Goal: Task Accomplishment & Management: Use online tool/utility

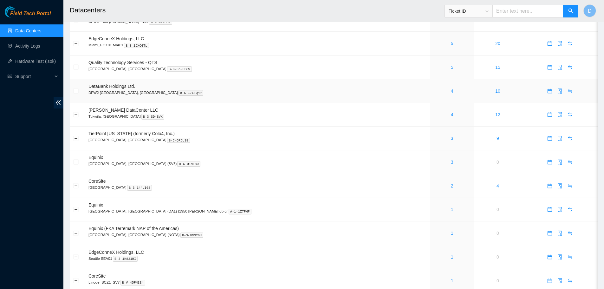
scroll to position [95, 0]
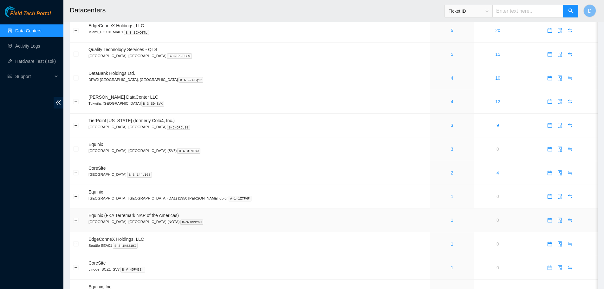
click at [451, 219] on link "1" at bounding box center [452, 219] width 3 height 5
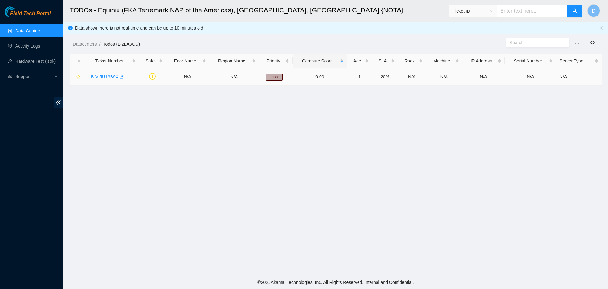
click at [104, 77] on link "B-V-5U13B9X" at bounding box center [105, 76] width 28 height 5
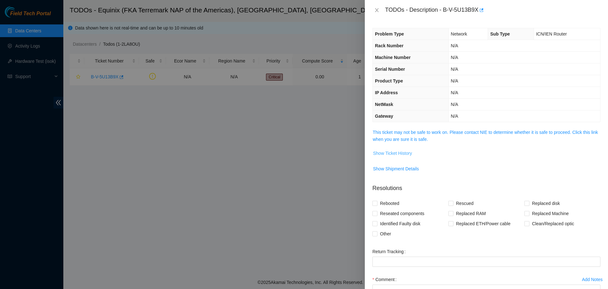
click at [399, 151] on span "Show Ticket History" at bounding box center [392, 153] width 39 height 7
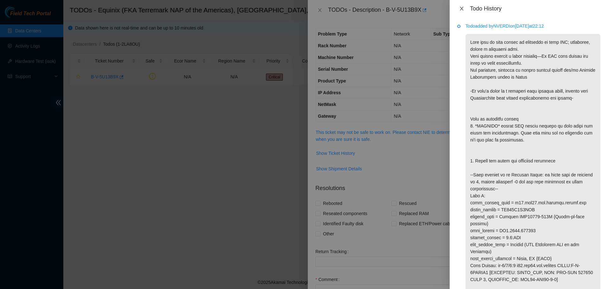
click at [463, 9] on icon "close" at bounding box center [462, 8] width 5 height 5
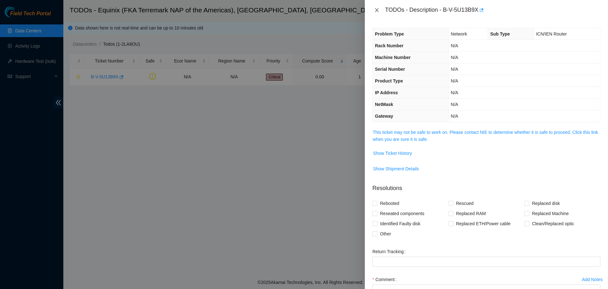
click at [375, 7] on button "Close" at bounding box center [377, 10] width 9 height 6
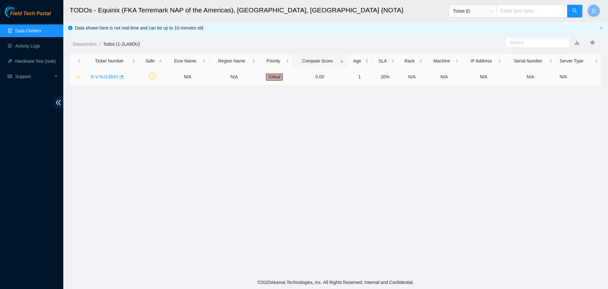
click at [95, 77] on link "B-V-5U13B9X" at bounding box center [105, 76] width 28 height 5
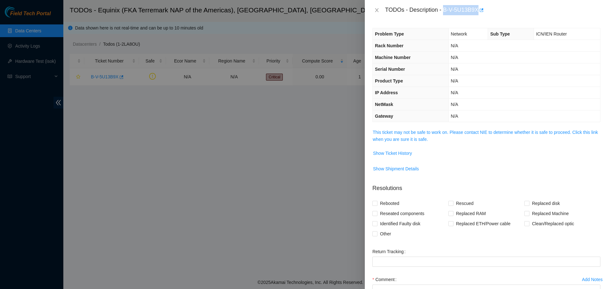
drag, startPoint x: 445, startPoint y: 10, endPoint x: 474, endPoint y: 9, distance: 29.8
click at [478, 7] on div "TODOs - Description - B-V-5U13B9X" at bounding box center [492, 10] width 215 height 10
copy div "B-V-5U13B9X"
